Goal: Task Accomplishment & Management: Manage account settings

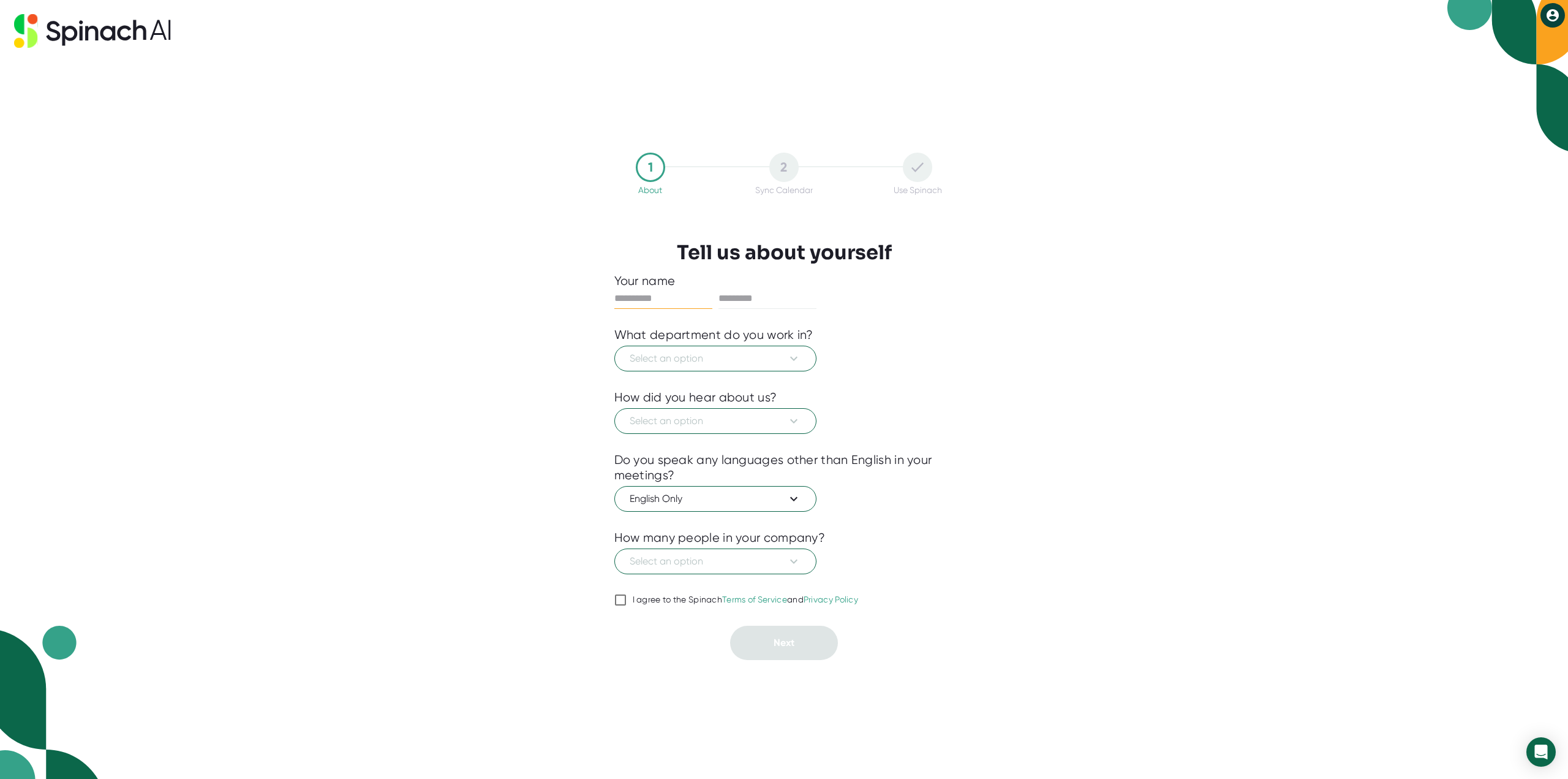
click at [666, 305] on input "text" at bounding box center [663, 298] width 98 height 19
click at [665, 300] on input "text" at bounding box center [663, 298] width 98 height 19
type input "******"
type input "*********"
click at [720, 351] on span "Select an option" at bounding box center [716, 358] width 172 height 15
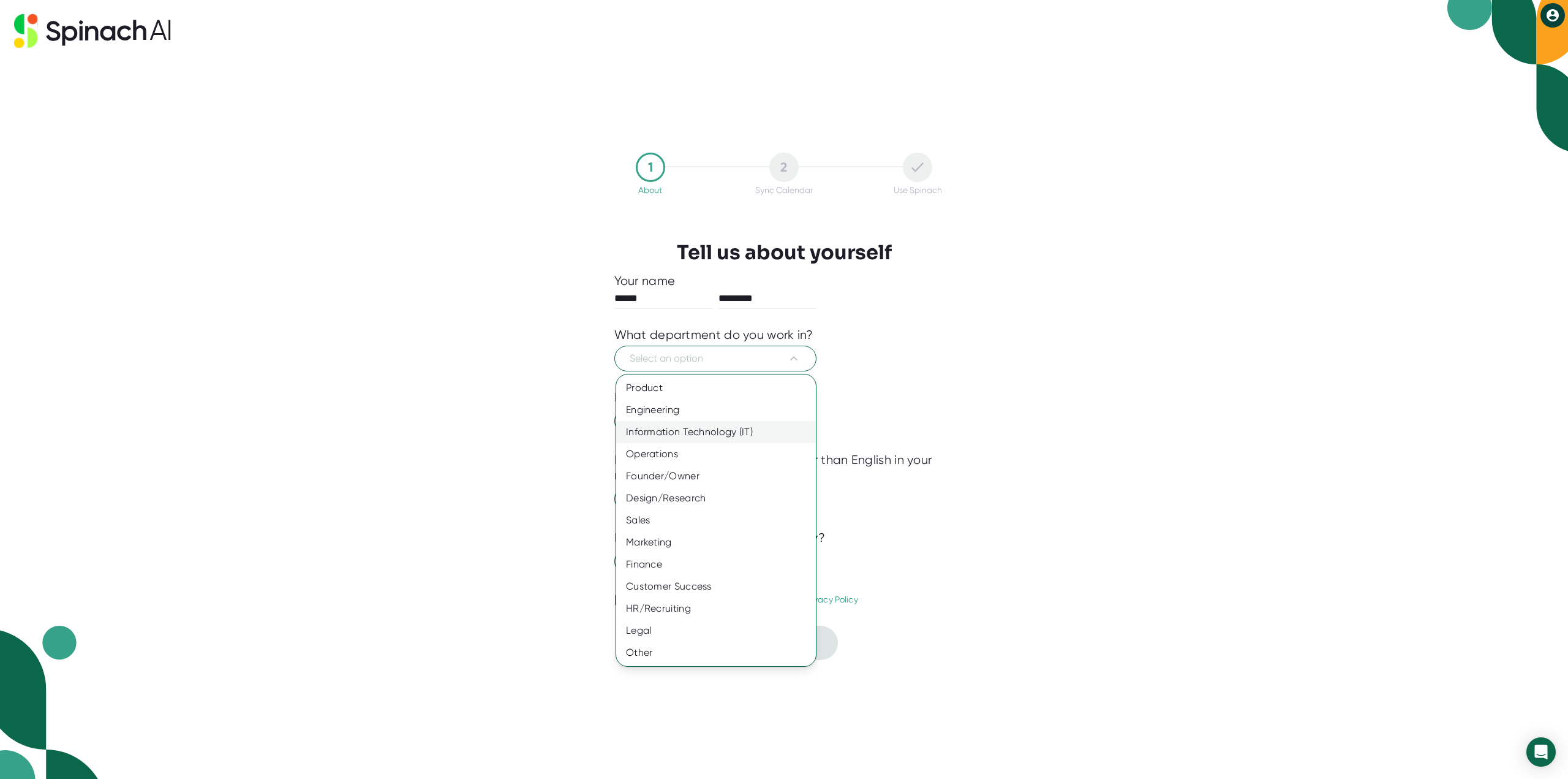
click at [690, 424] on div "Information Technology (IT)" at bounding box center [716, 432] width 200 height 22
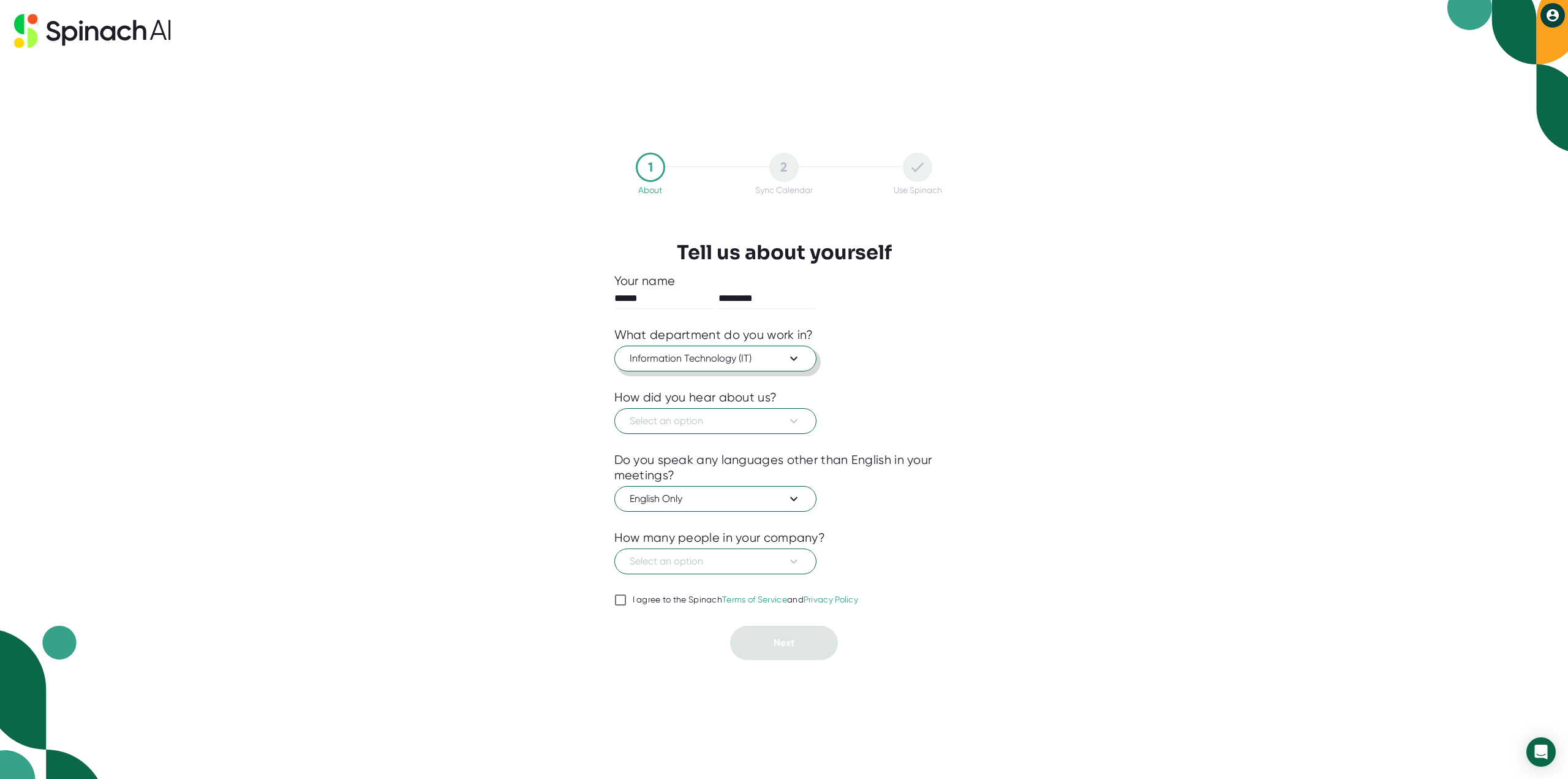
click at [709, 363] on span "Information Technology (IT)" at bounding box center [716, 358] width 172 height 15
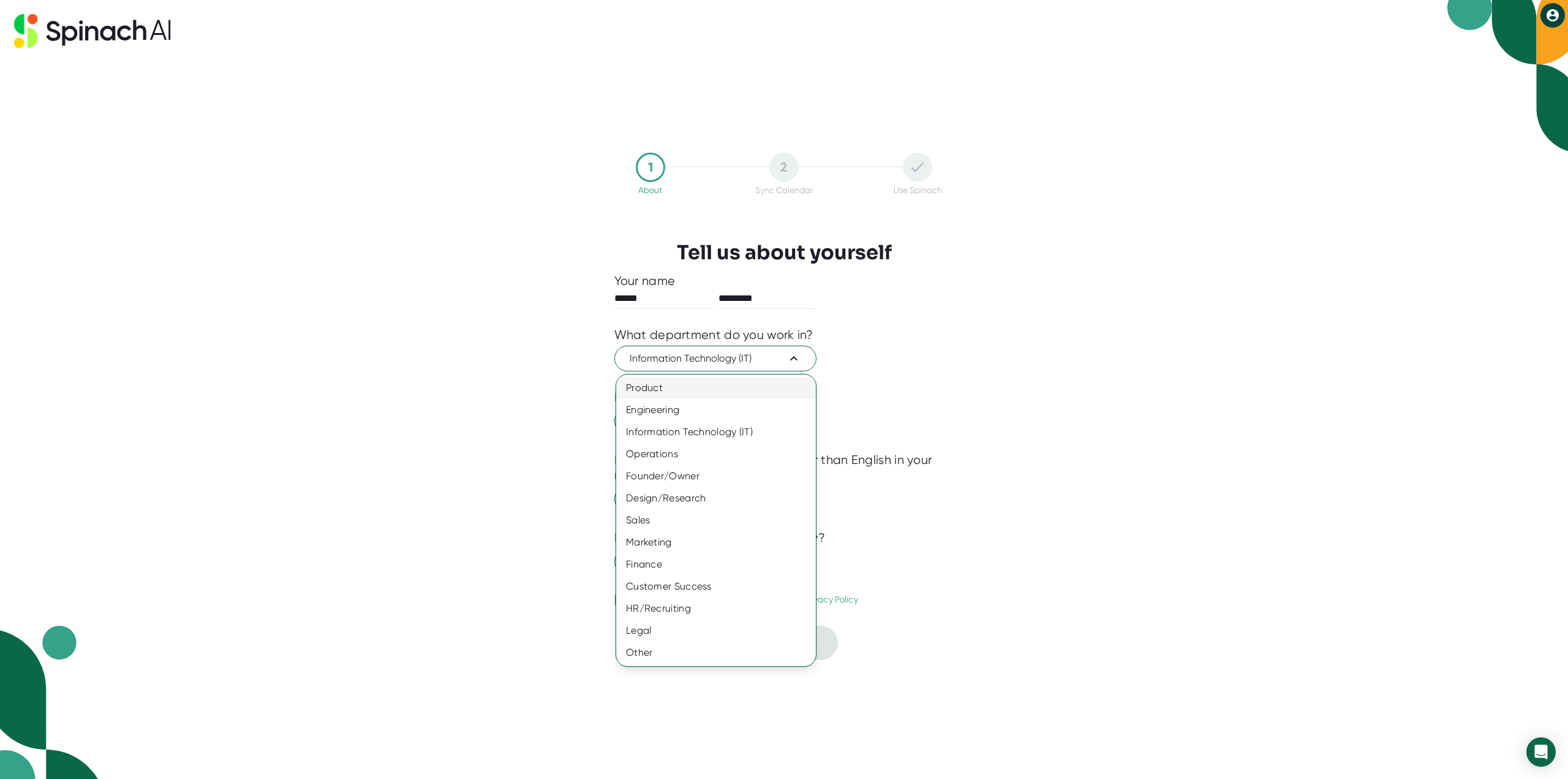
click at [706, 387] on div "Product" at bounding box center [716, 388] width 200 height 22
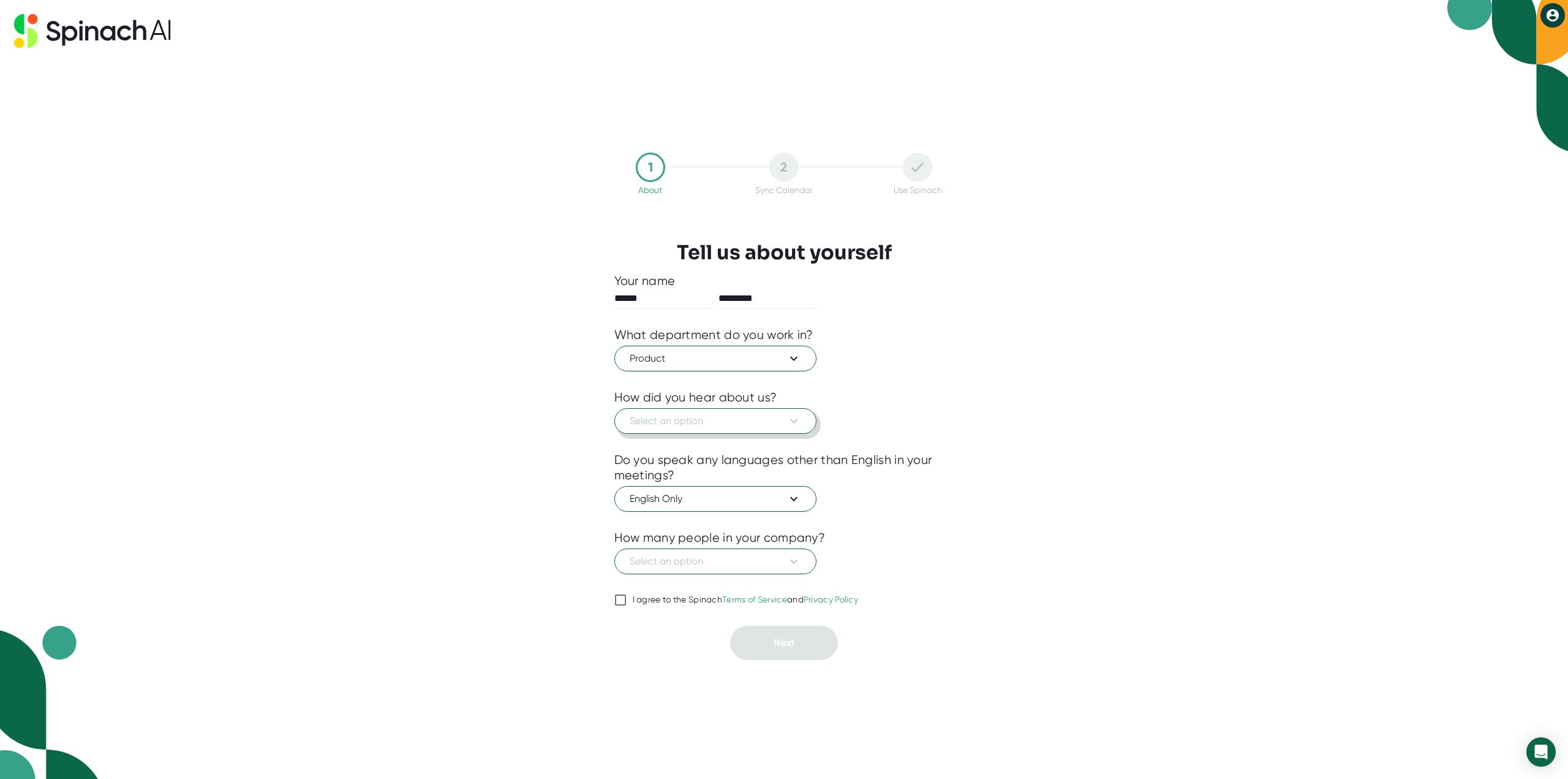
click at [710, 420] on span "Select an option" at bounding box center [716, 421] width 172 height 15
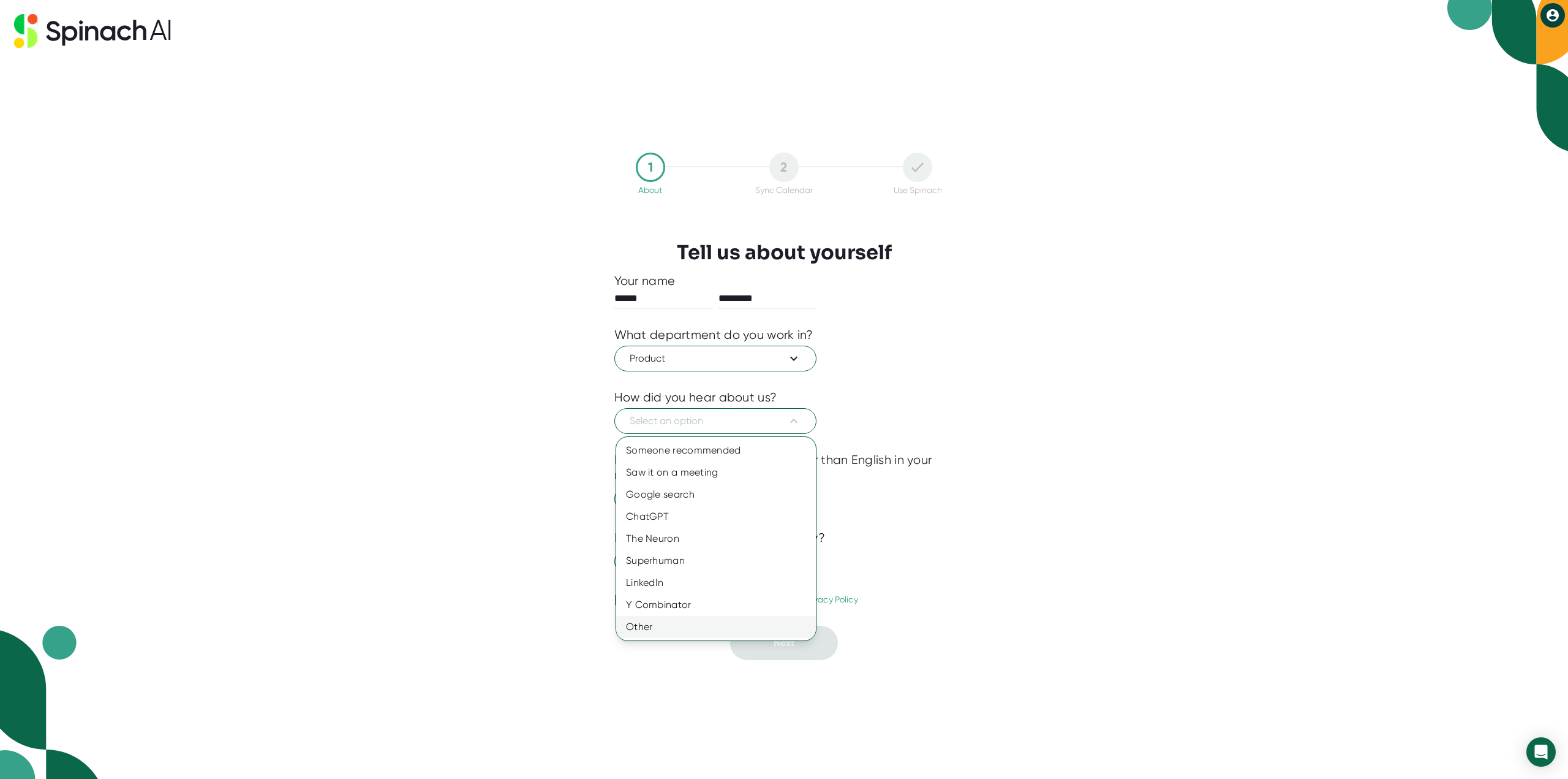
click at [715, 617] on div "Other" at bounding box center [716, 626] width 200 height 22
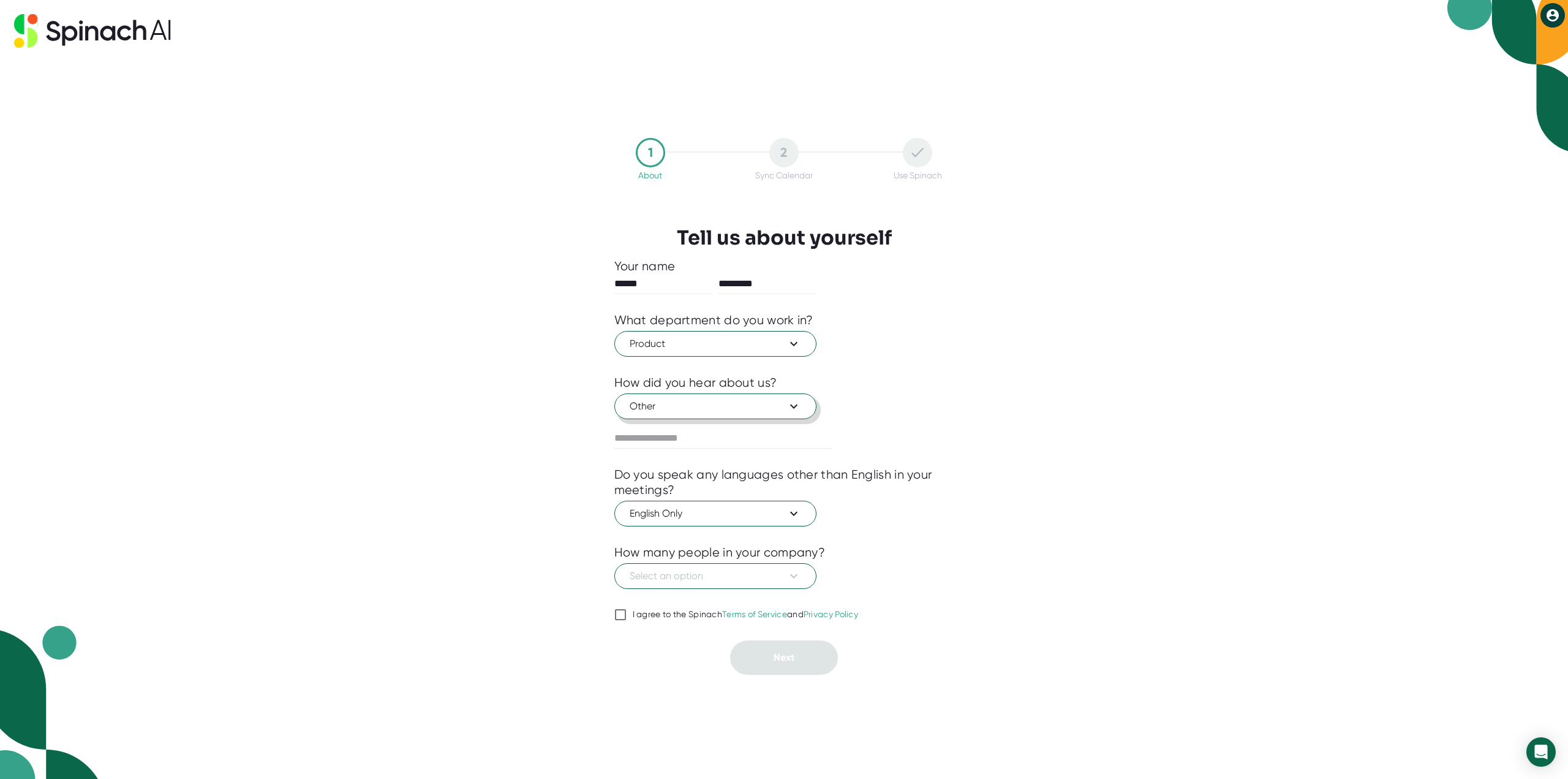
click at [696, 405] on span "Other" at bounding box center [716, 406] width 172 height 15
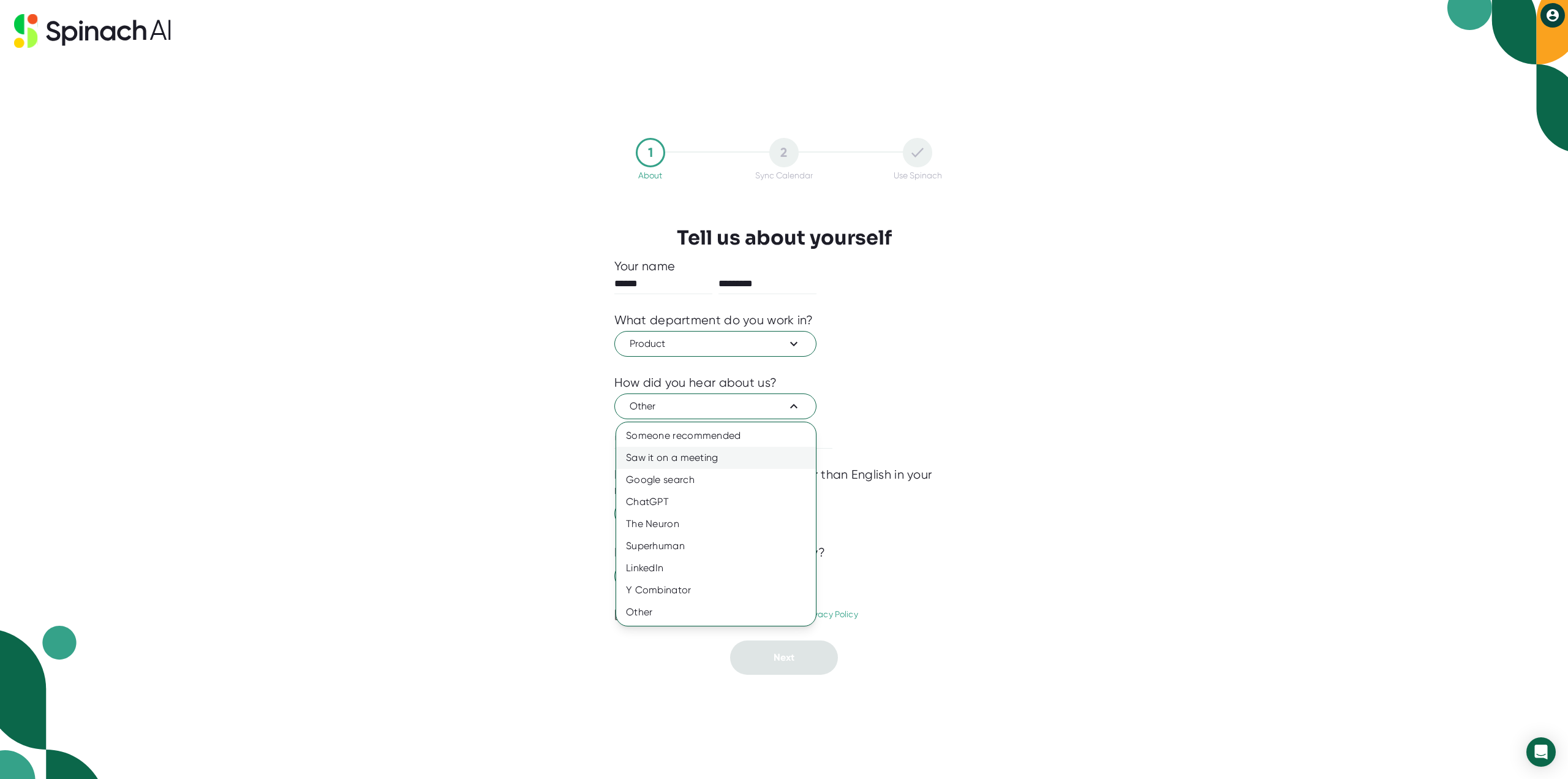
click at [718, 455] on div "Saw it on a meeting" at bounding box center [716, 458] width 200 height 22
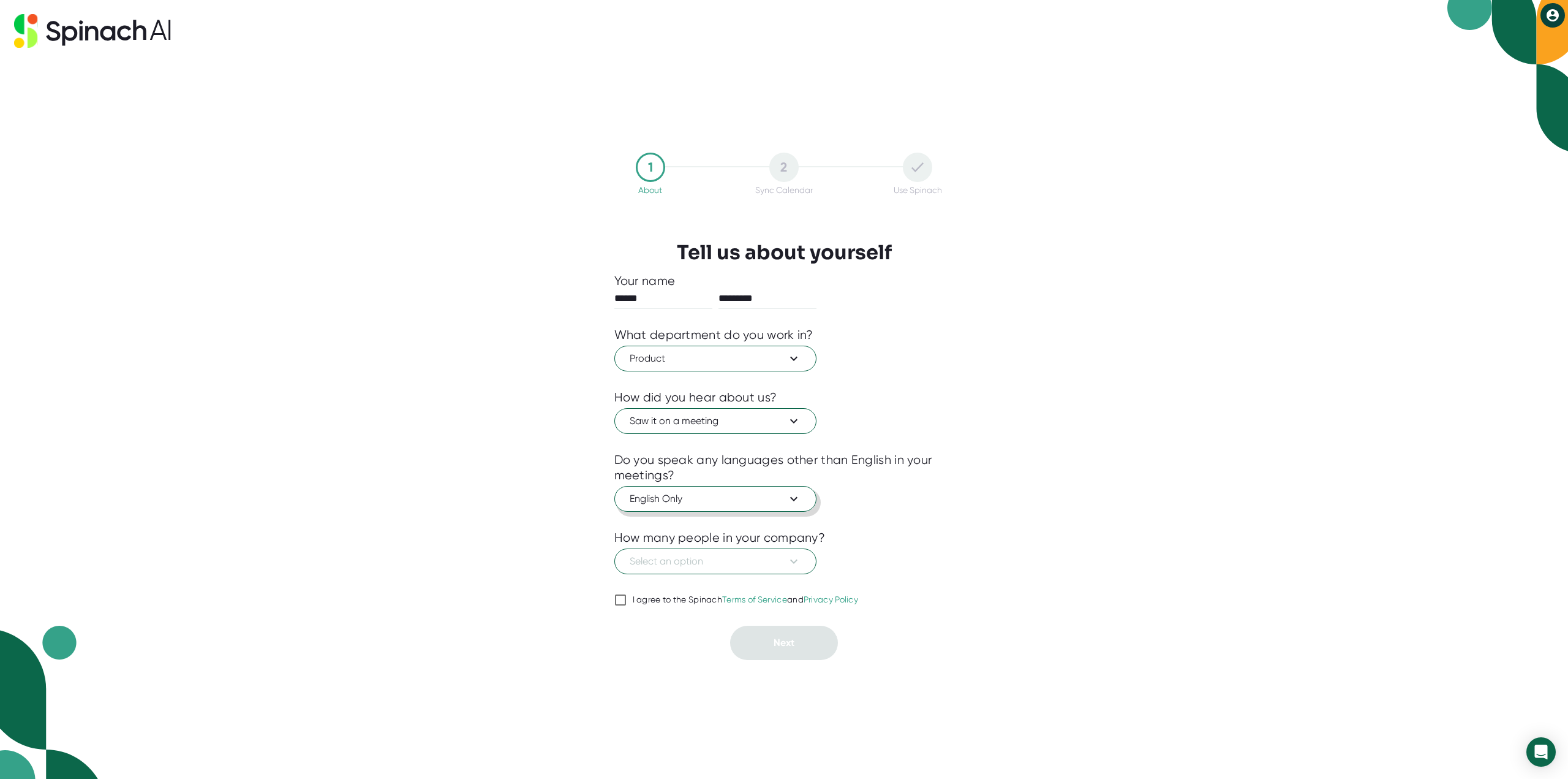
click at [714, 503] on span "English Only" at bounding box center [716, 499] width 172 height 15
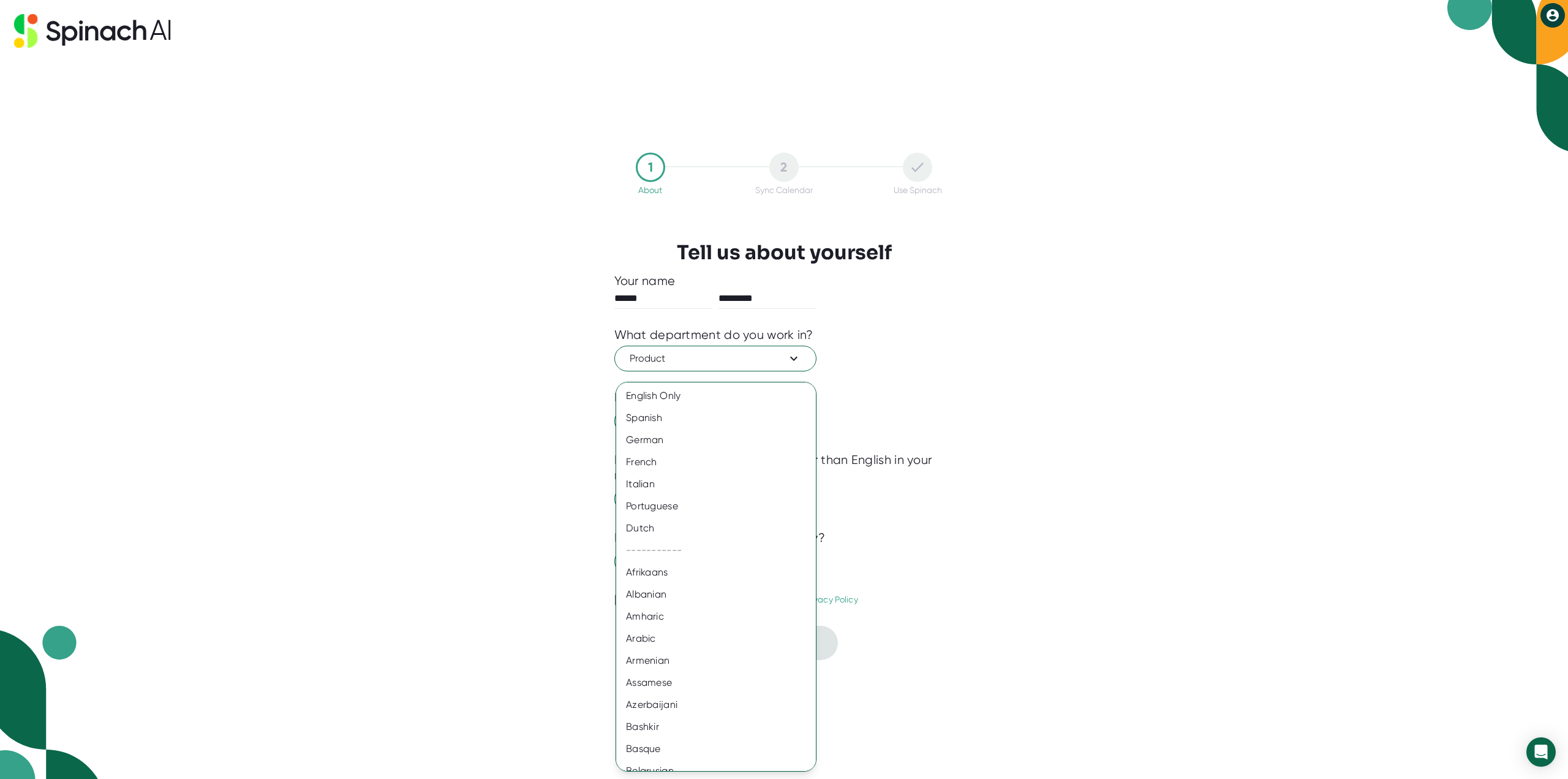
click at [973, 507] on div at bounding box center [784, 389] width 1568 height 779
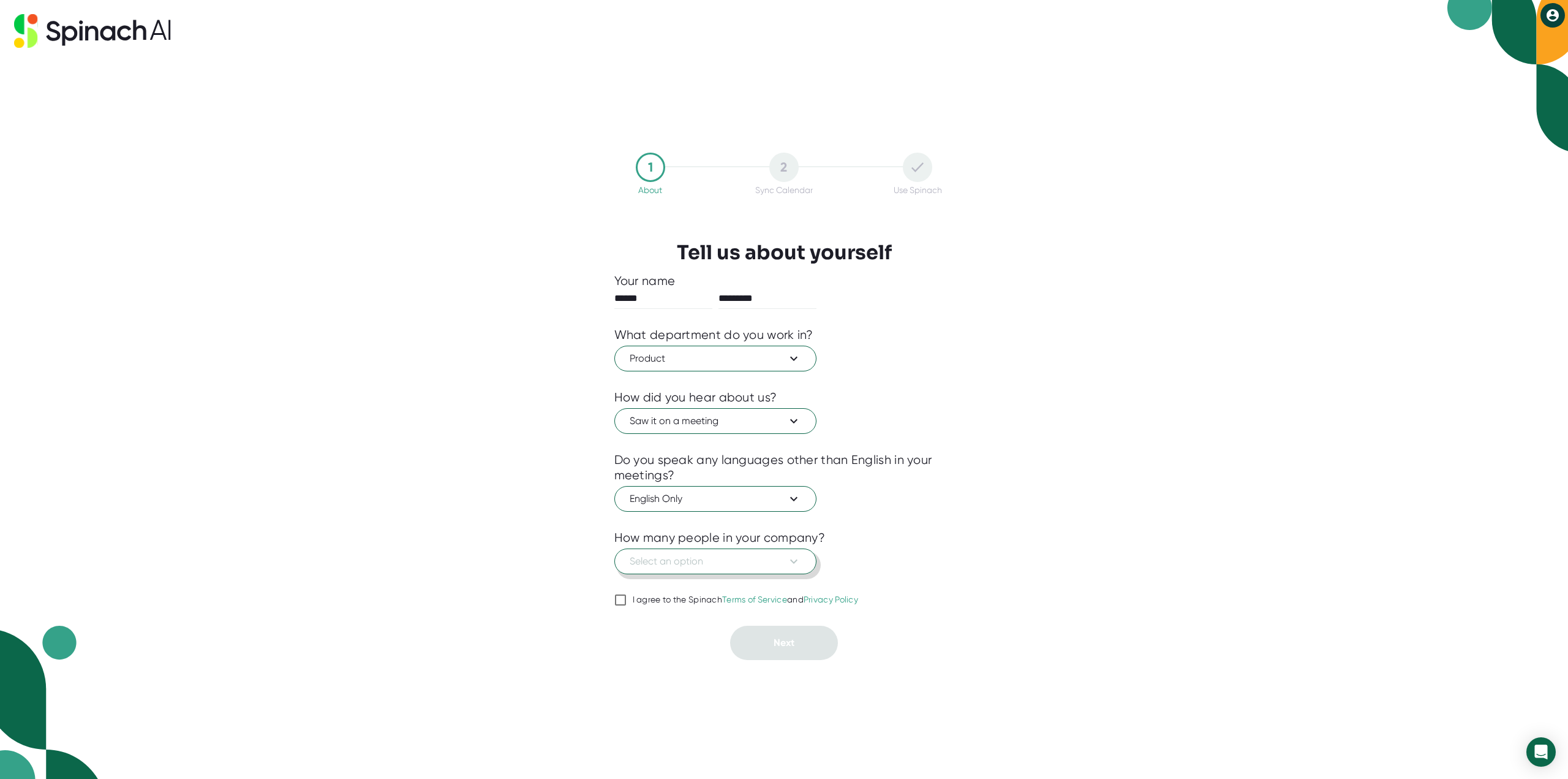
click at [677, 562] on span "Select an option" at bounding box center [716, 561] width 172 height 15
click at [710, 358] on div at bounding box center [784, 389] width 1568 height 779
click at [710, 358] on span "Product" at bounding box center [716, 358] width 172 height 15
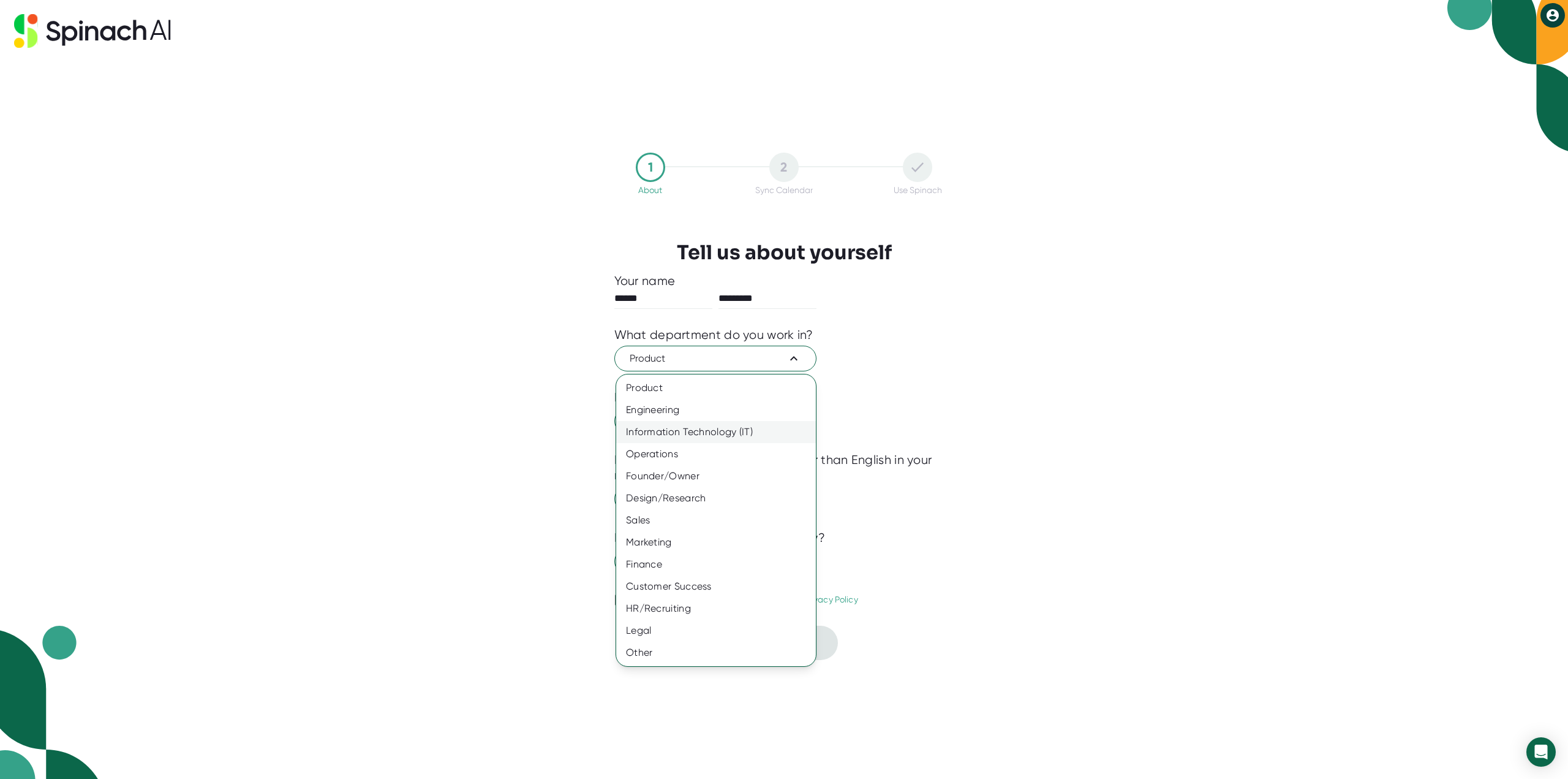
click at [712, 426] on div "Information Technology (IT)" at bounding box center [716, 432] width 200 height 22
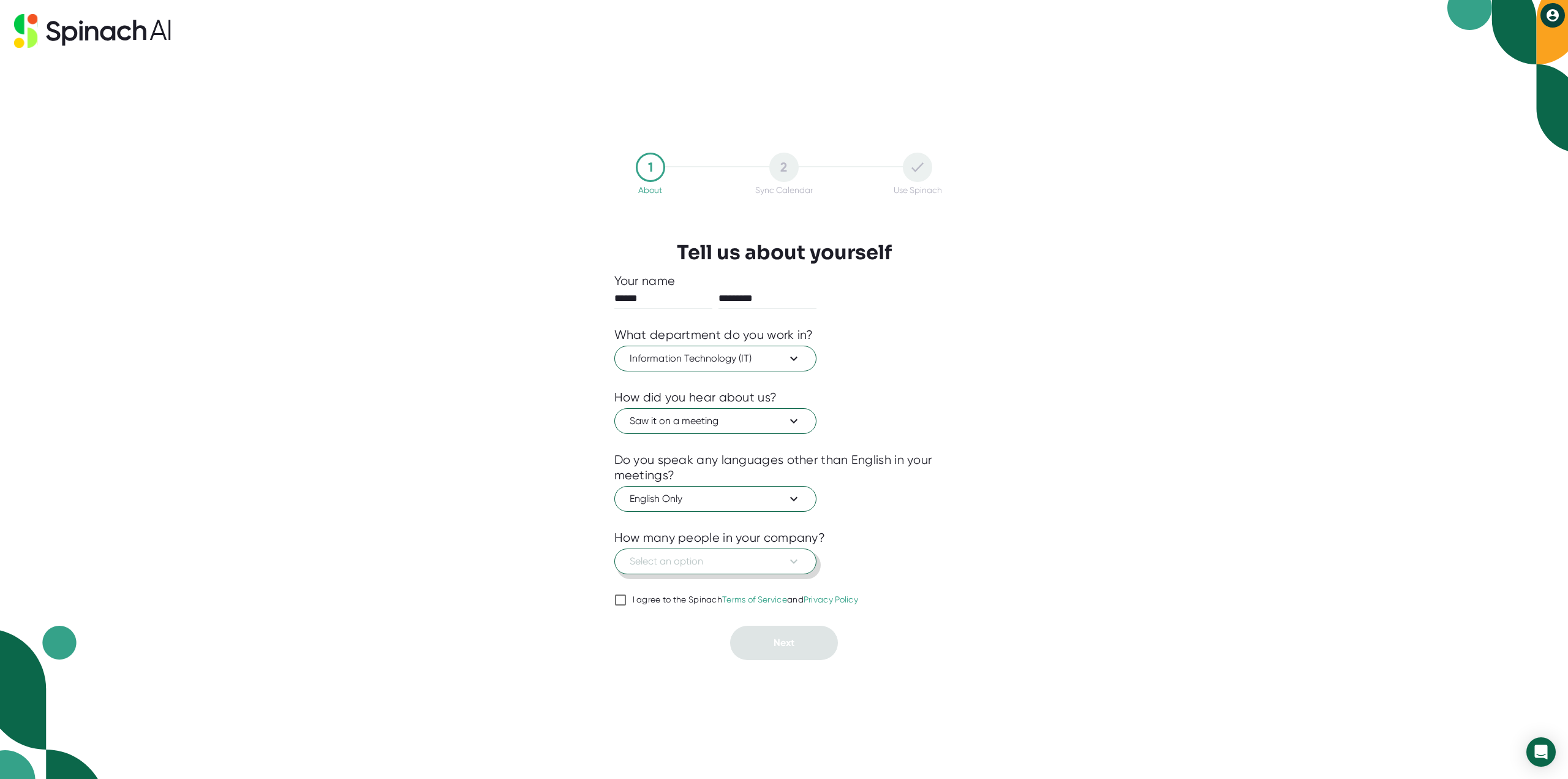
click at [758, 554] on span "Select an option" at bounding box center [716, 561] width 172 height 15
click at [872, 546] on div at bounding box center [784, 389] width 1568 height 779
click at [624, 598] on input "I agree to the Spinach Terms of Service and Privacy Policy" at bounding box center [620, 600] width 12 height 15
checkbox input "true"
click at [742, 567] on span "Select an option" at bounding box center [716, 561] width 172 height 15
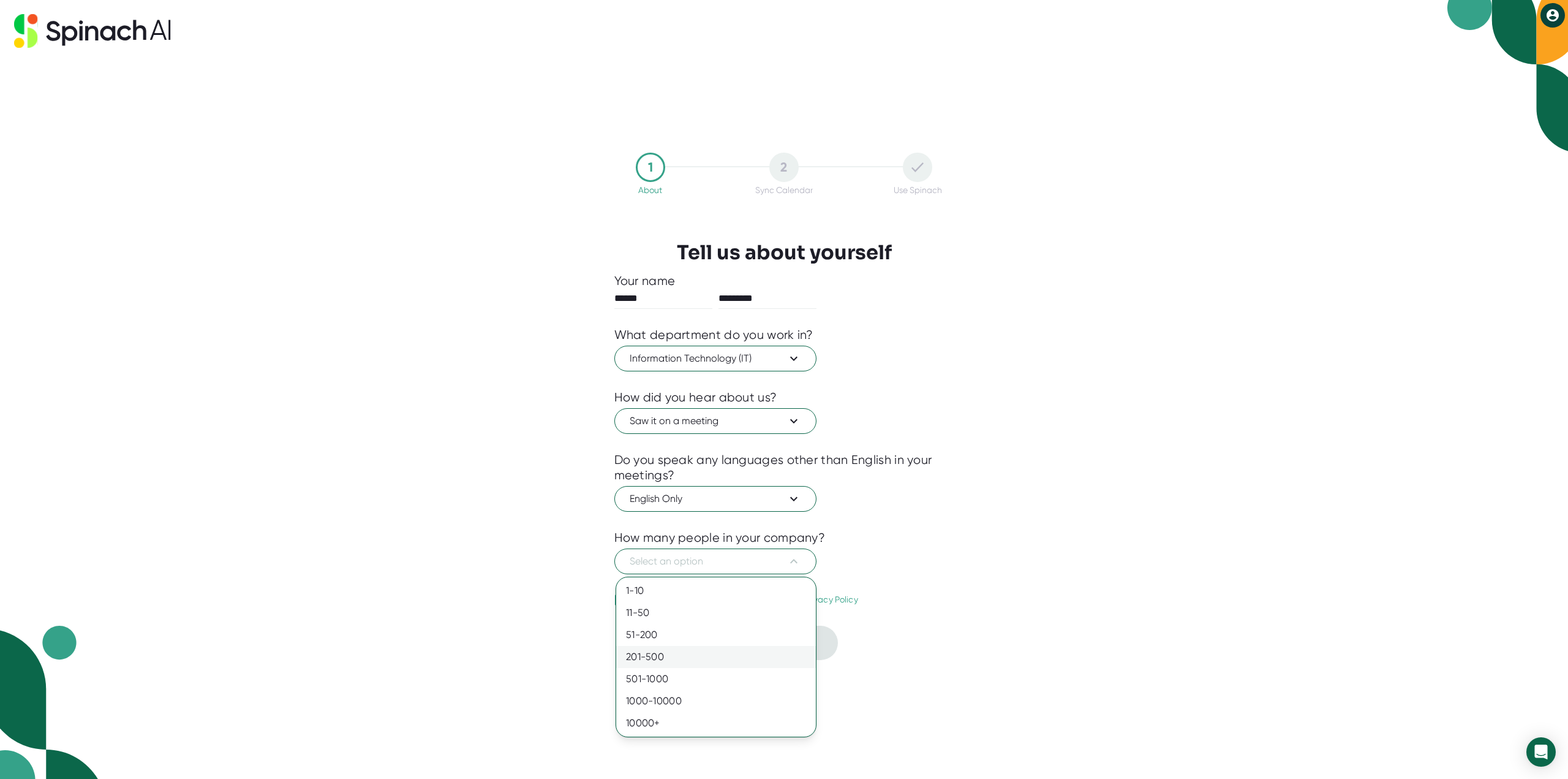
click at [679, 650] on div "201-500" at bounding box center [716, 657] width 200 height 22
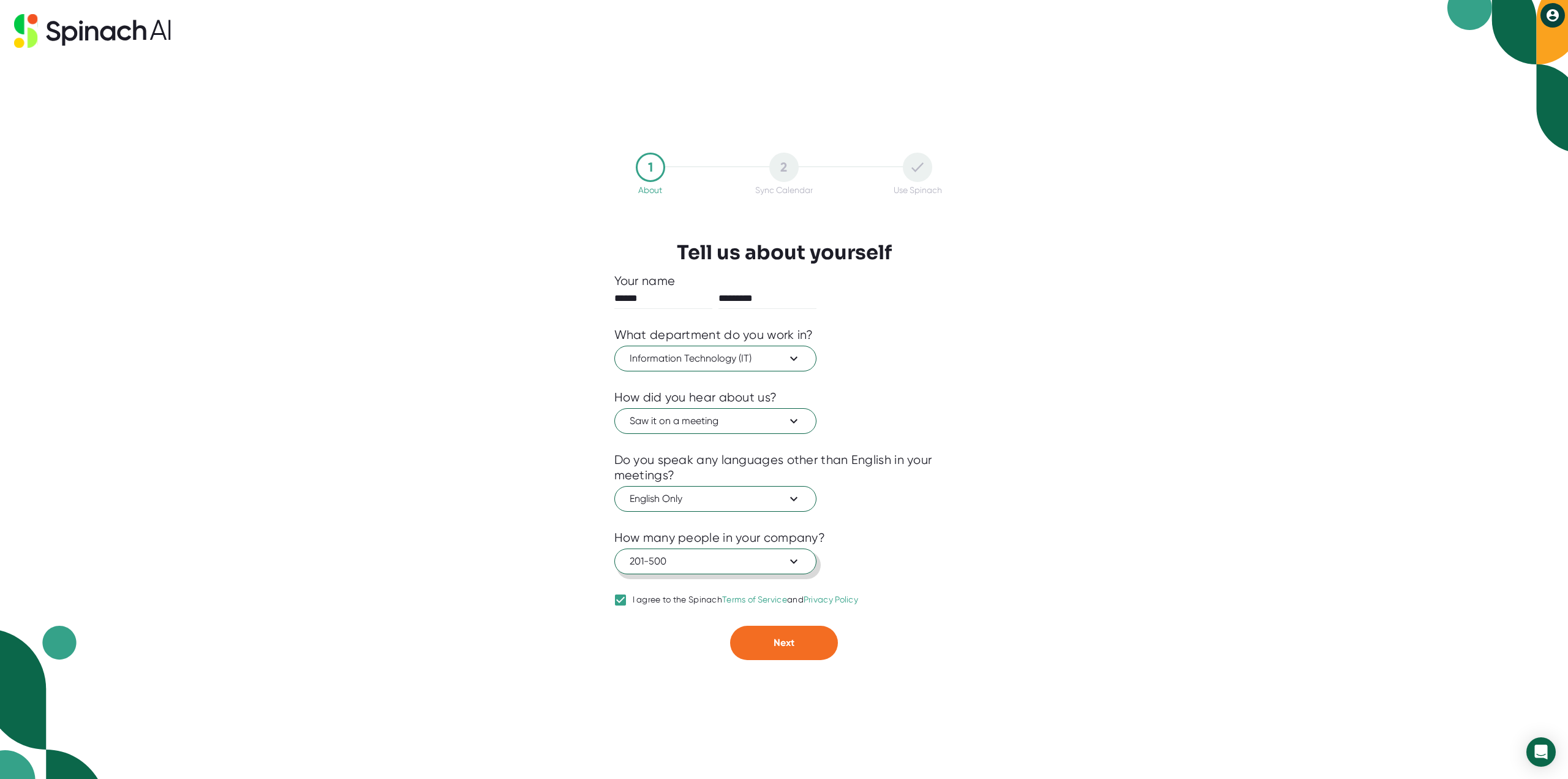
click at [720, 564] on span "201-500" at bounding box center [716, 561] width 172 height 15
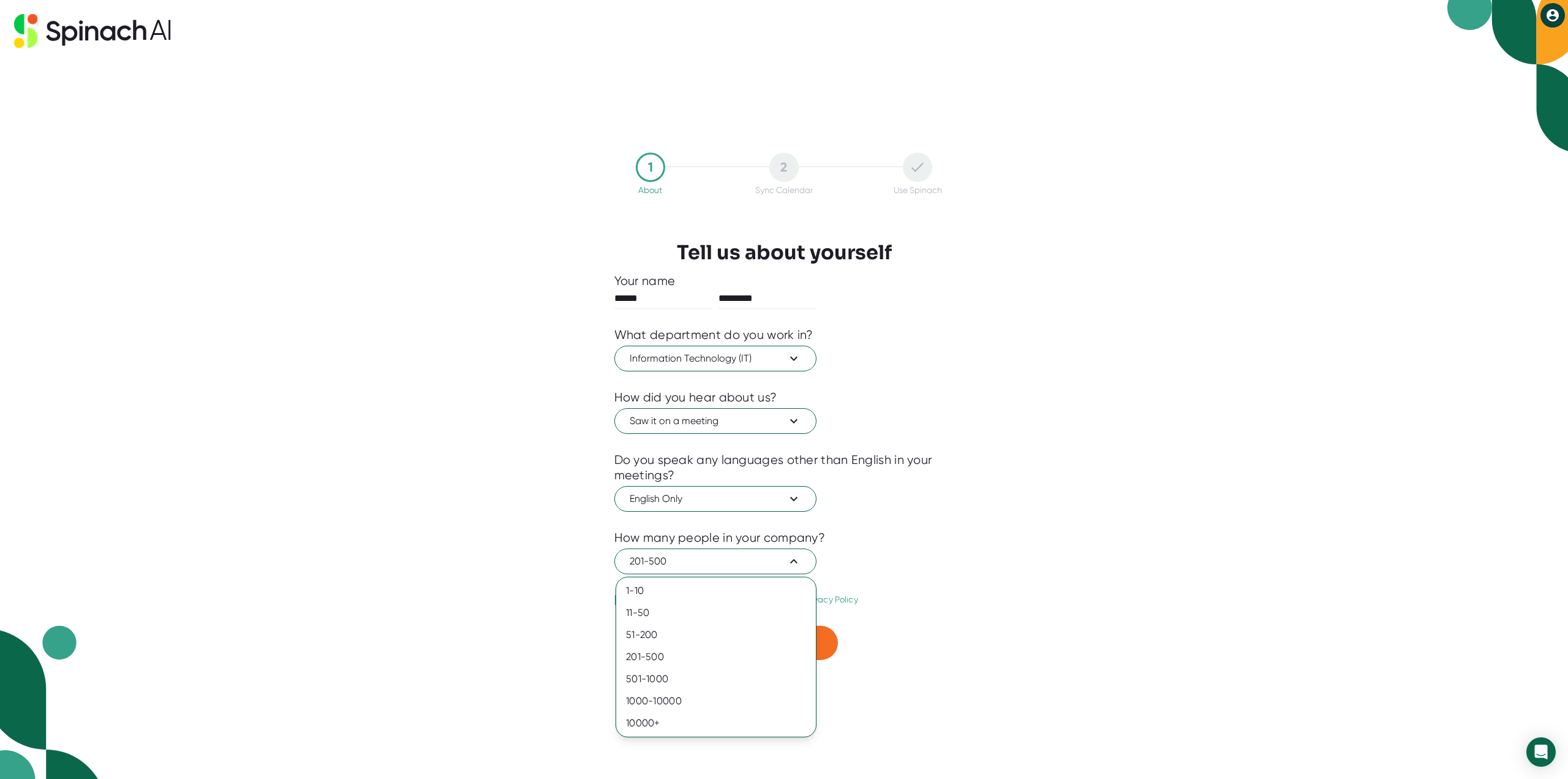
click at [467, 662] on div at bounding box center [784, 389] width 1568 height 779
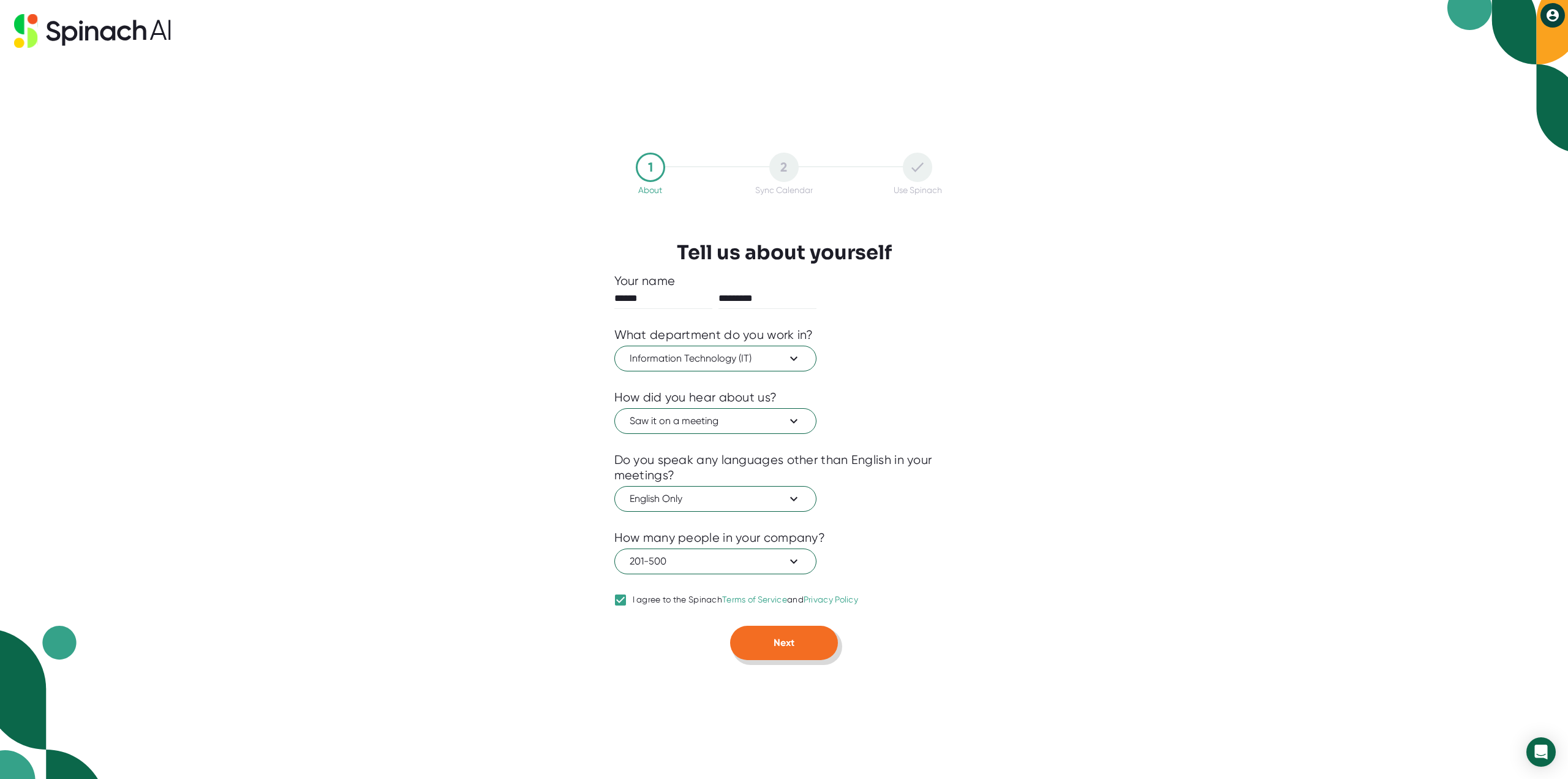
click at [760, 646] on button "Next" at bounding box center [784, 643] width 108 height 35
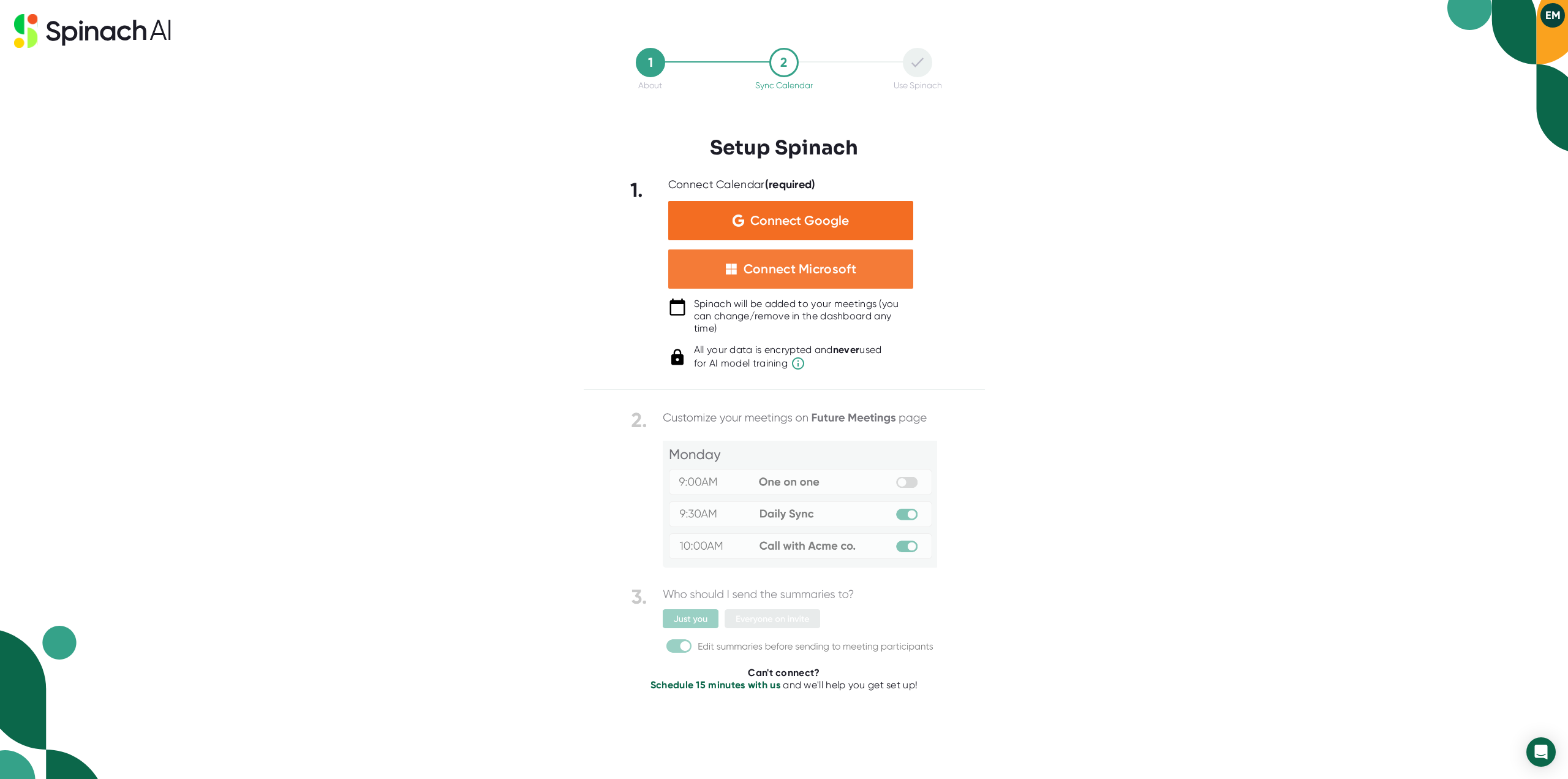
click at [752, 274] on div "Connect Microsoft" at bounding box center [799, 268] width 112 height 16
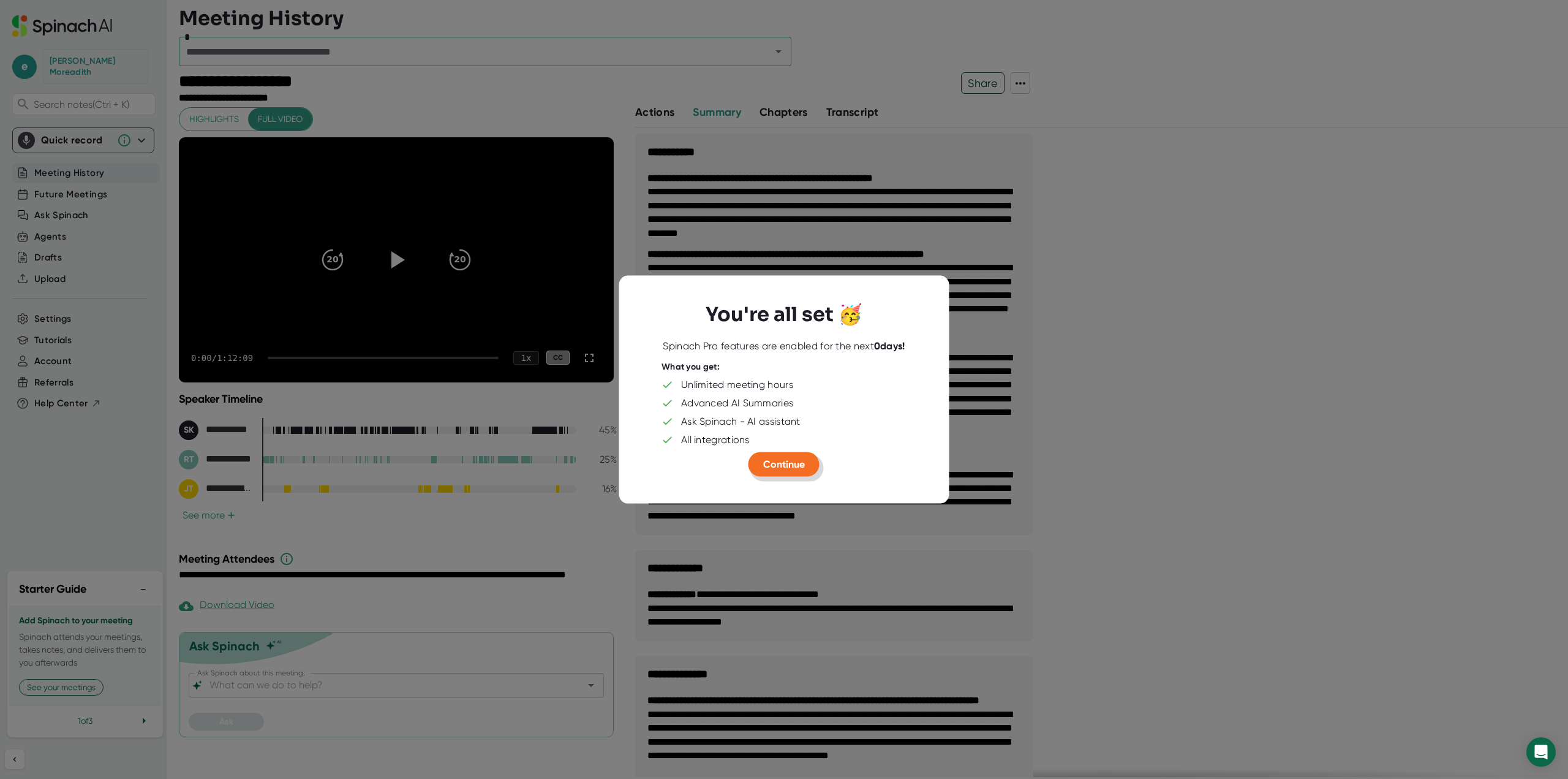
click at [797, 464] on span "Continue" at bounding box center [784, 463] width 42 height 12
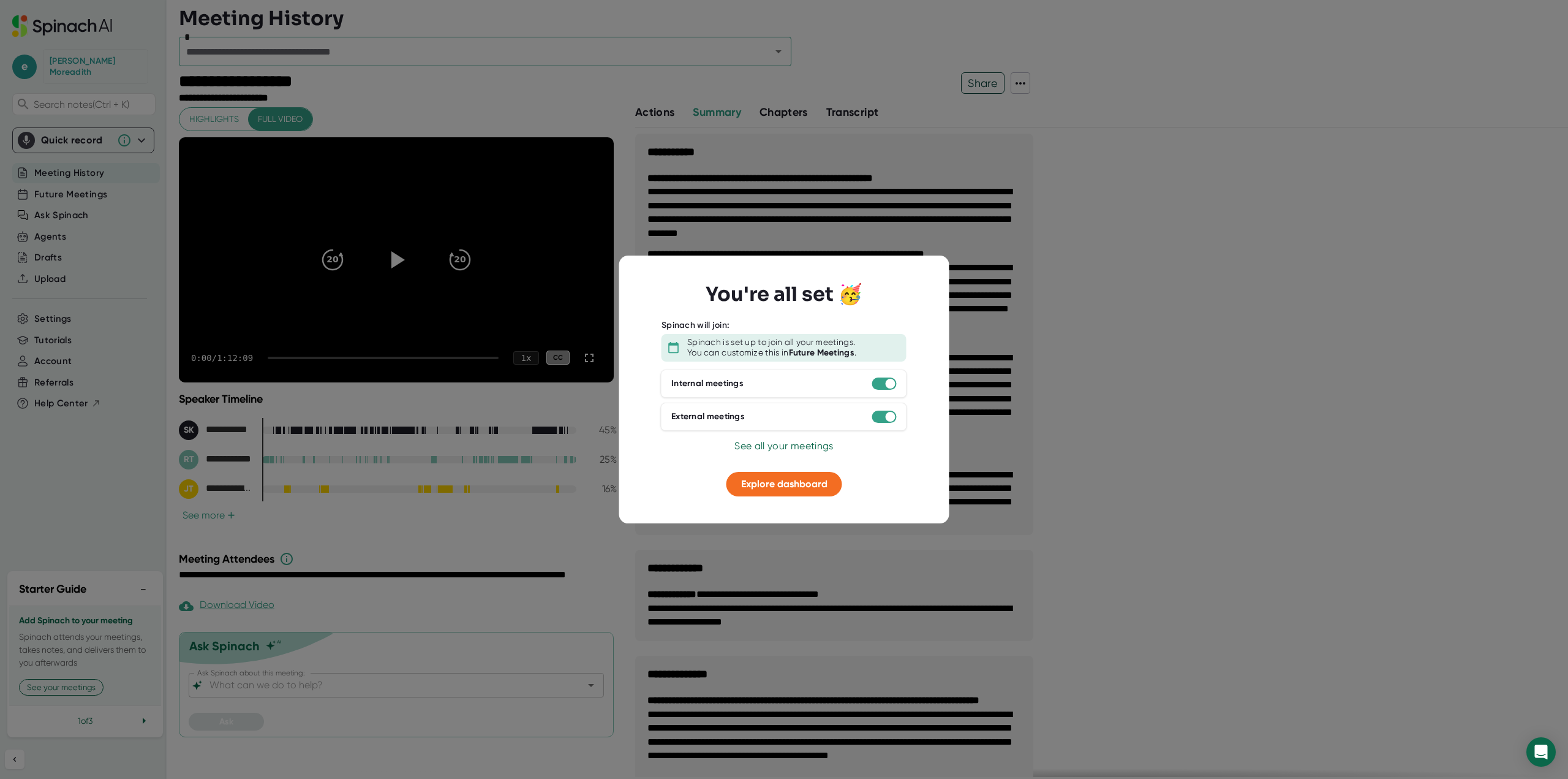
click at [821, 447] on span "See all your meetings" at bounding box center [784, 446] width 99 height 12
